Goal: Use online tool/utility: Utilize a website feature to perform a specific function

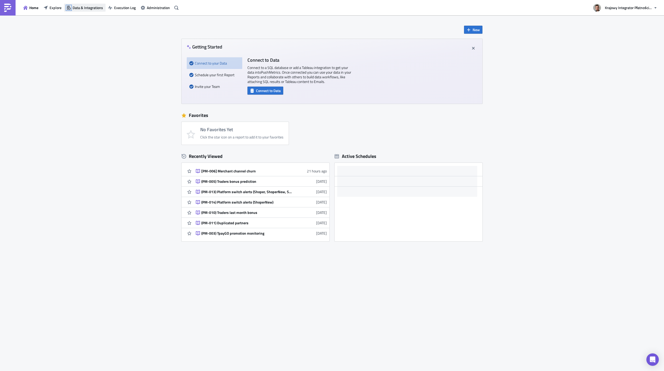
click at [71, 7] on icon "button" at bounding box center [69, 8] width 4 height 4
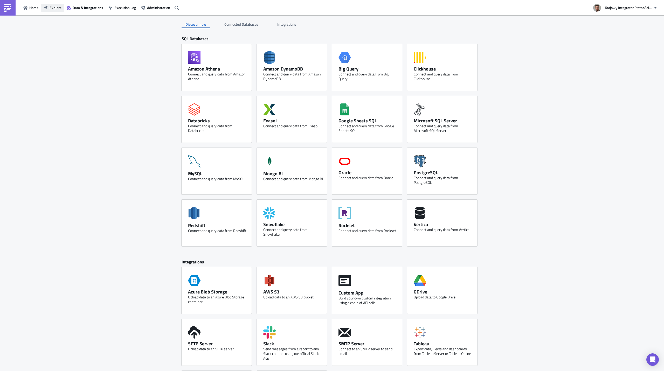
click at [57, 9] on span "Explore" at bounding box center [56, 7] width 12 height 5
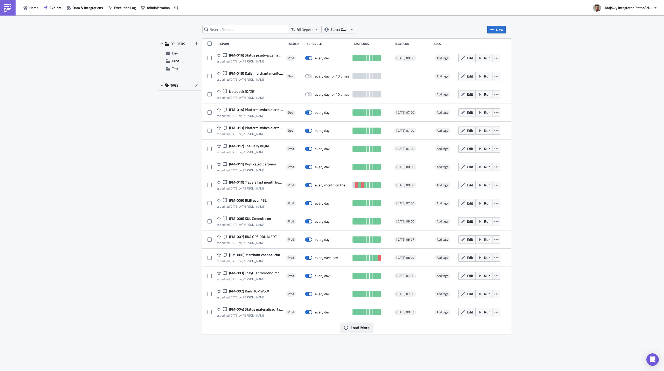
click at [353, 332] on button "Load More" at bounding box center [356, 327] width 33 height 10
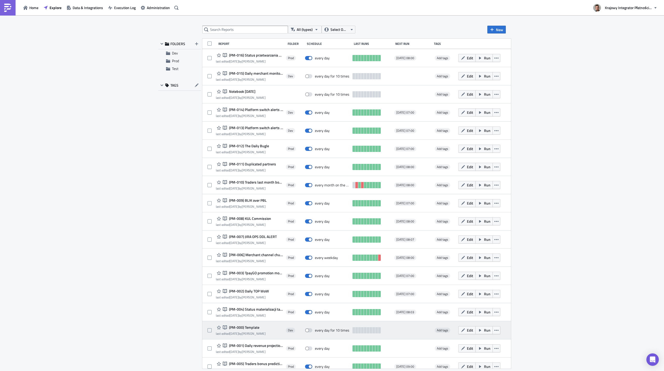
scroll to position [7, 0]
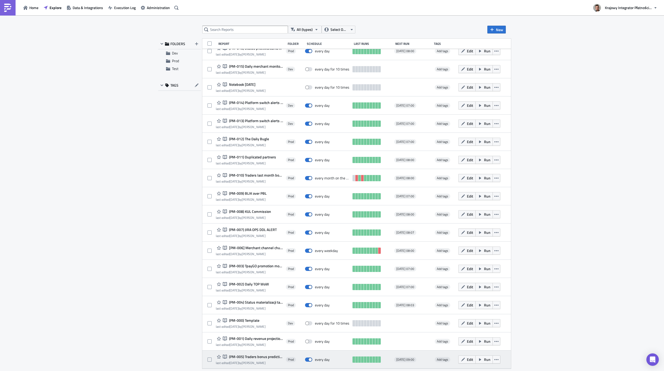
click at [253, 355] on span "(PM-005) Traders bonus prediction" at bounding box center [255, 356] width 55 height 5
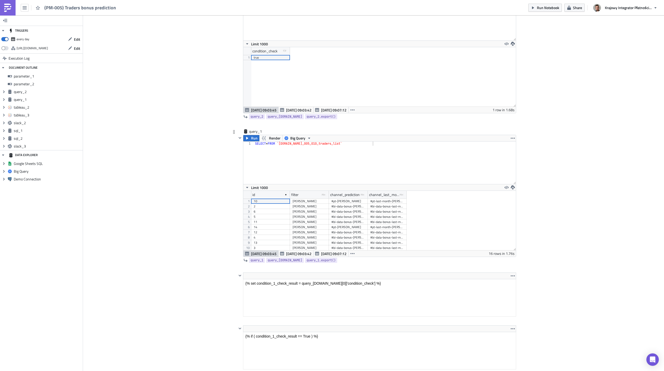
scroll to position [31, 0]
click at [254, 140] on span "Run" at bounding box center [254, 138] width 6 height 6
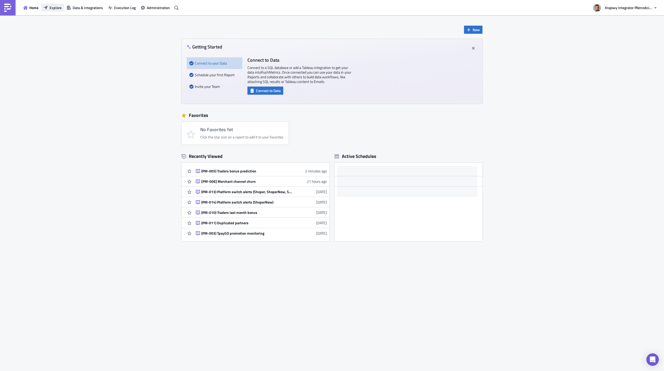
click at [60, 9] on span "Explore" at bounding box center [56, 7] width 12 height 5
